Goal: Transaction & Acquisition: Purchase product/service

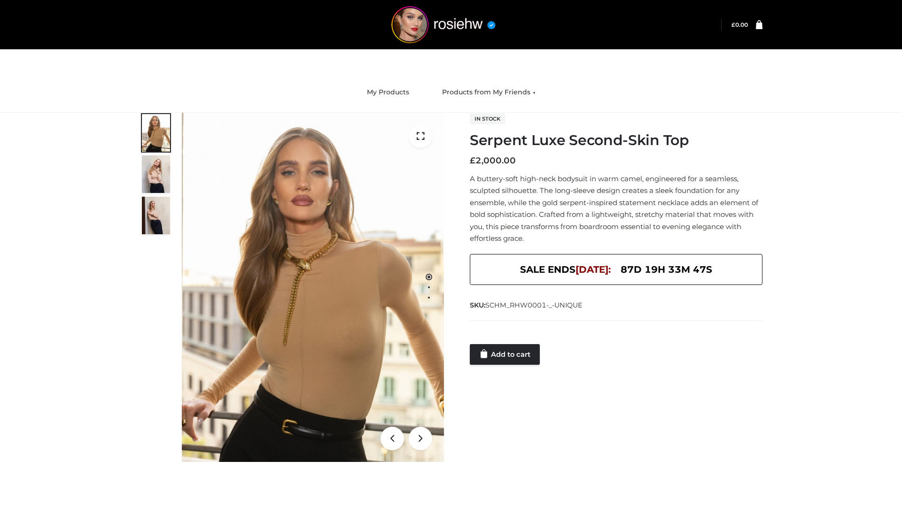
click at [506, 355] on link "Add to cart" at bounding box center [505, 354] width 70 height 21
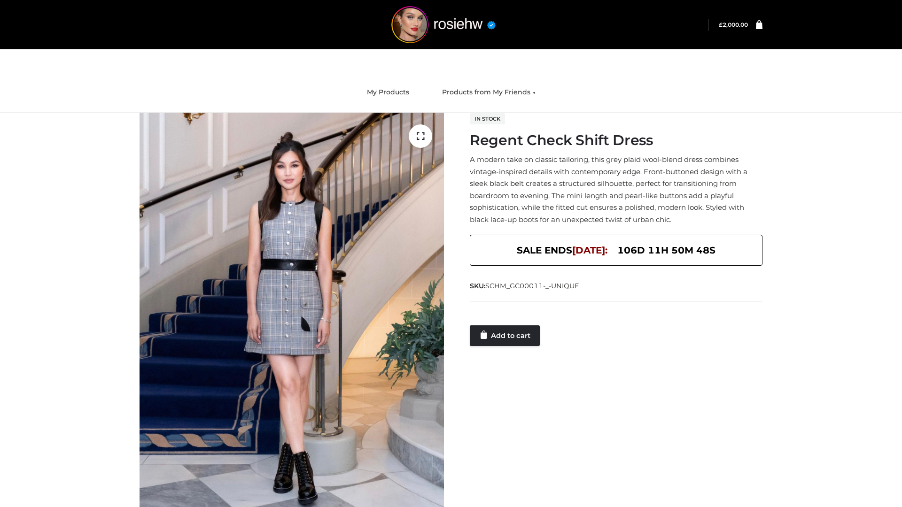
click at [506, 335] on link "Add to cart" at bounding box center [505, 336] width 70 height 21
